Goal: Task Accomplishment & Management: Use online tool/utility

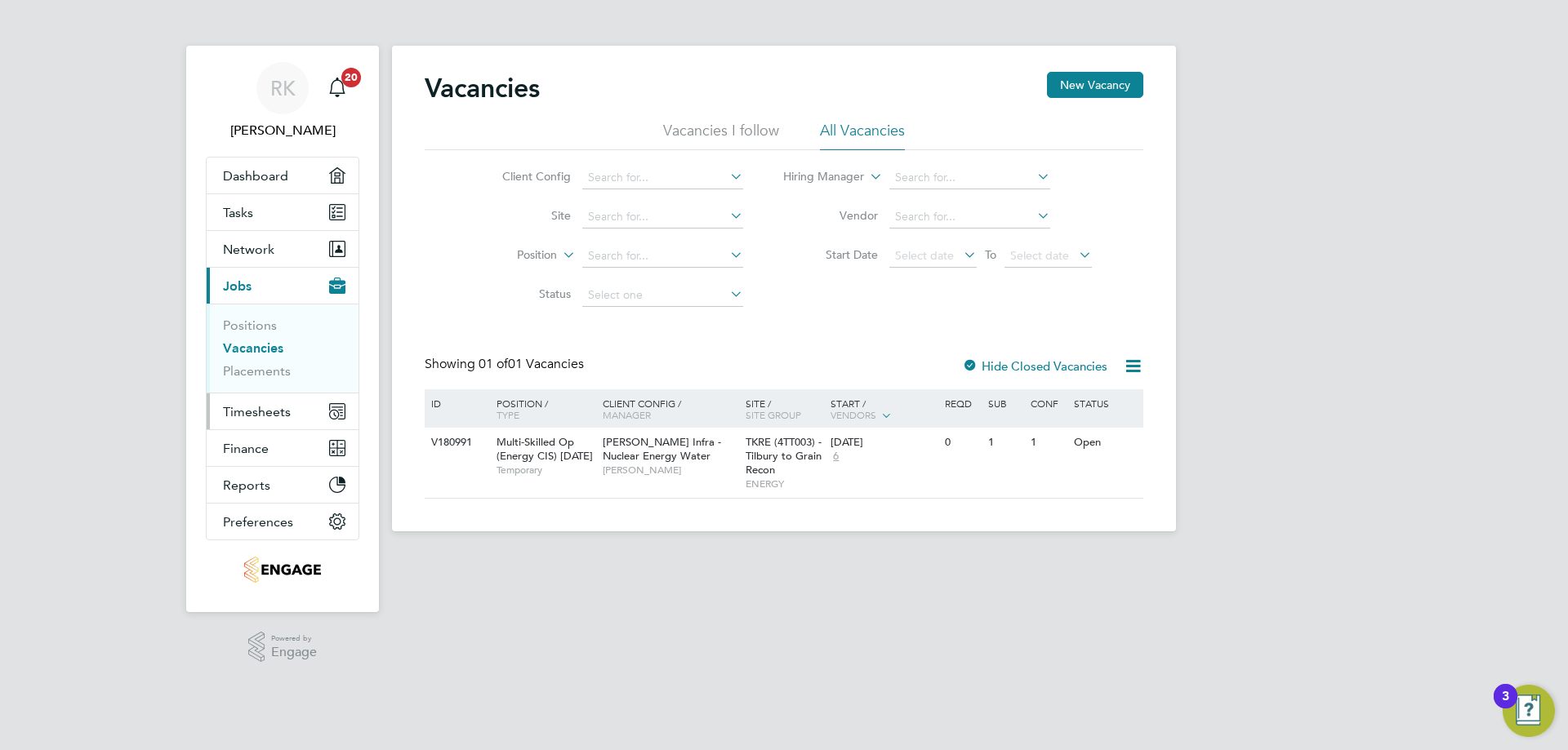
click at [264, 413] on span "Timesheets" at bounding box center [257, 412] width 68 height 16
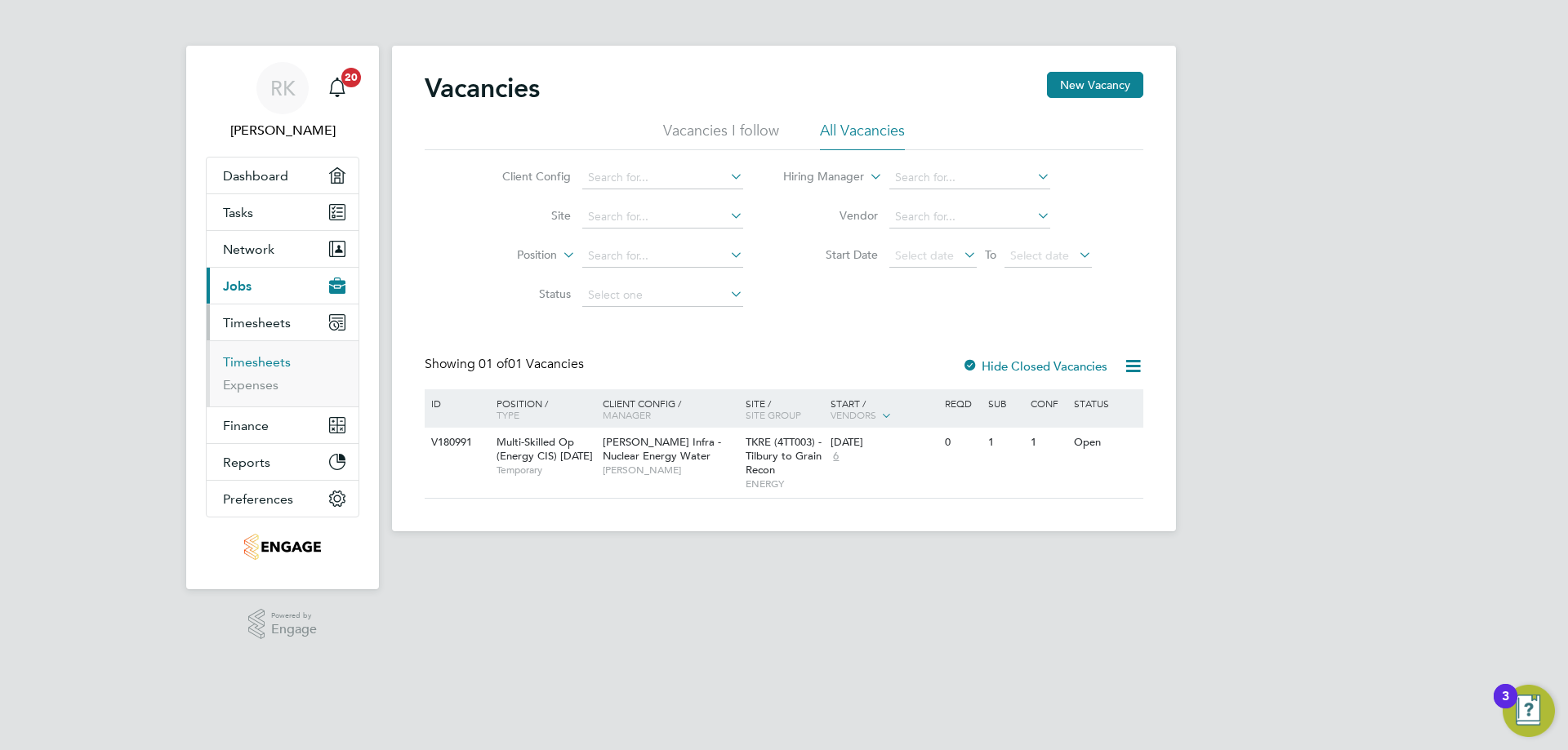
click at [270, 354] on link "Timesheets" at bounding box center [257, 362] width 68 height 16
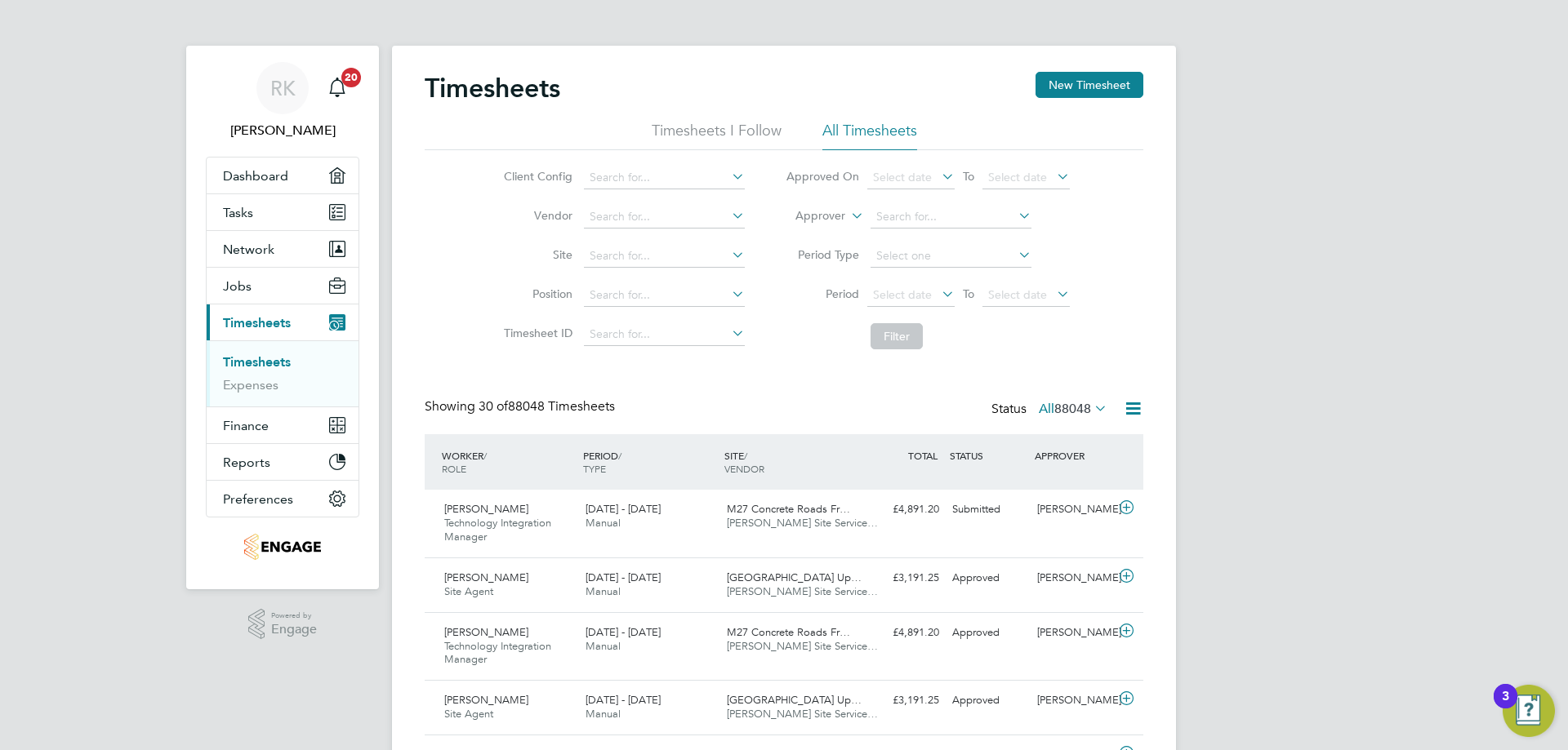
click at [848, 213] on icon at bounding box center [848, 211] width 0 height 15
click at [819, 238] on li "Worker" at bounding box center [804, 235] width 81 height 21
click at [895, 217] on input at bounding box center [951, 217] width 161 height 23
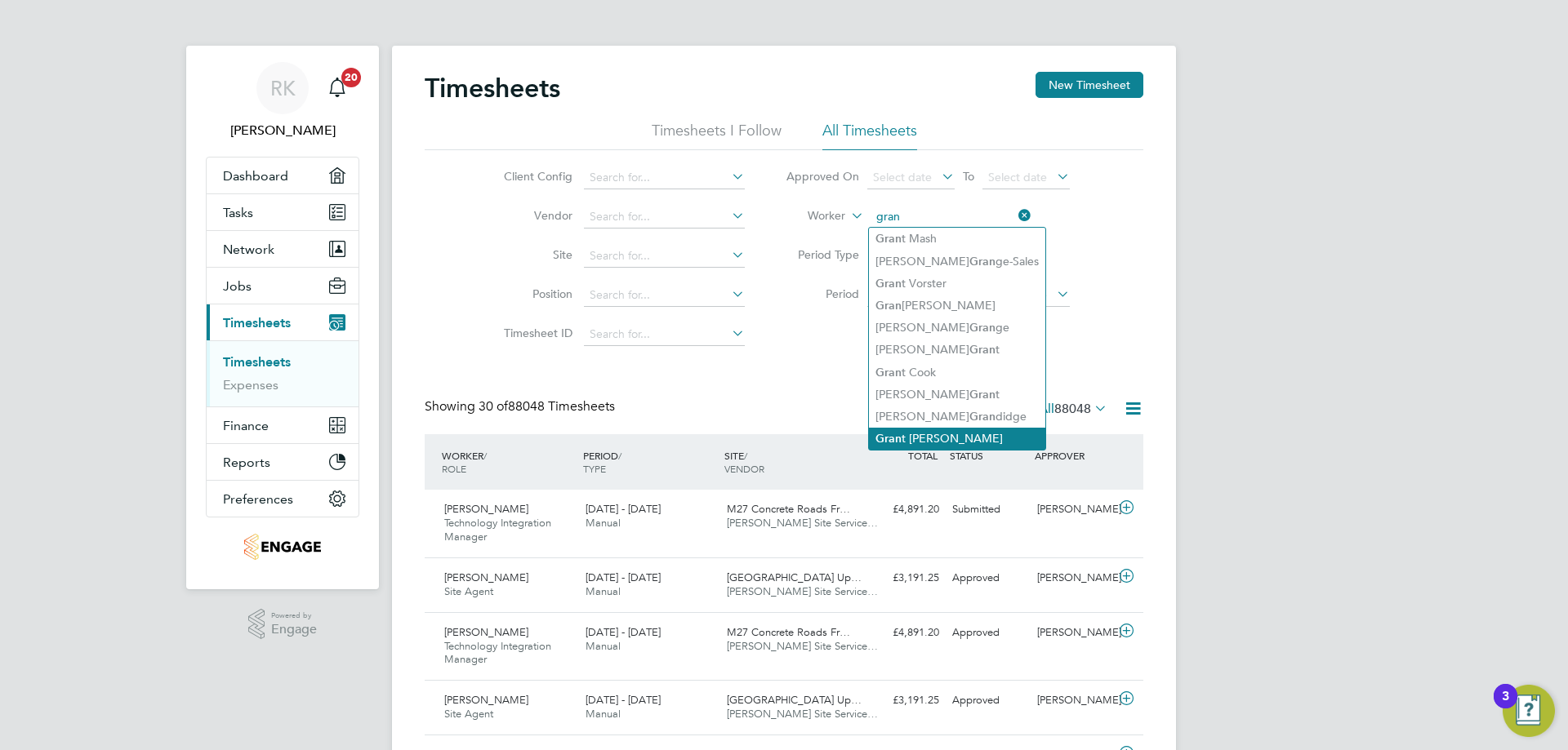
click at [928, 428] on li "Gran t [PERSON_NAME]" at bounding box center [956, 439] width 176 height 22
type input "[PERSON_NAME]"
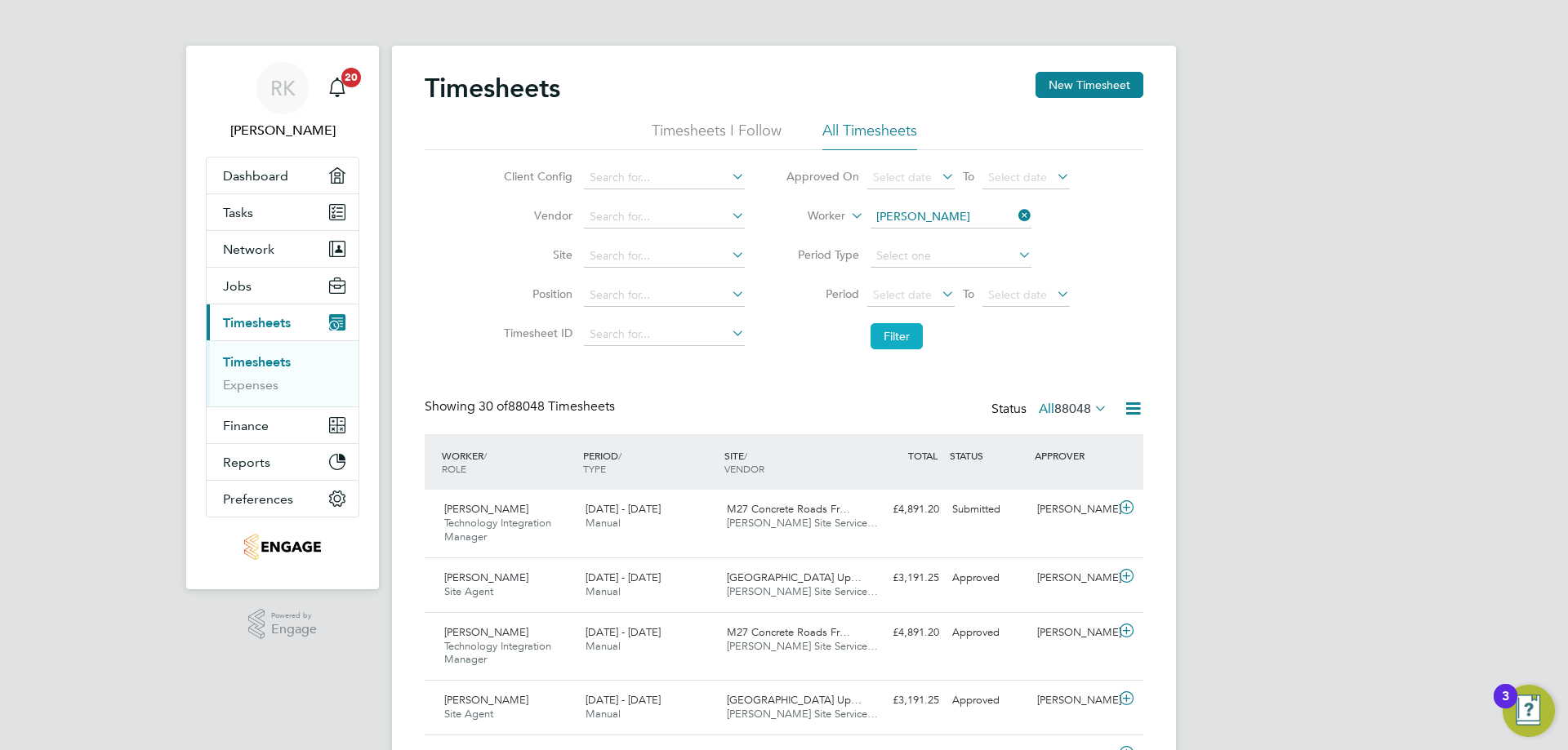
click at [899, 345] on button "Filter" at bounding box center [896, 336] width 53 height 26
